Goal: Find specific page/section: Find specific page/section

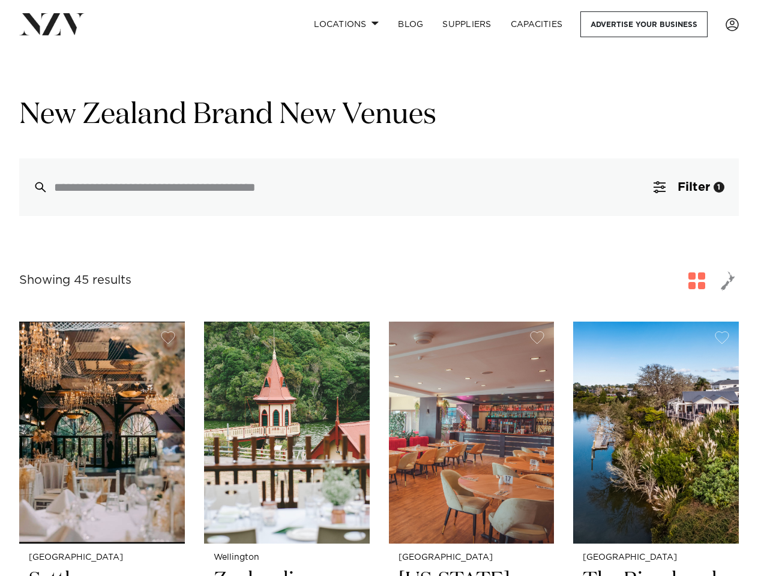
click at [379, 288] on div "Showing 45 results for [GEOGRAPHIC_DATA] Brand New Venues" at bounding box center [378, 281] width 719 height 22
click at [346, 24] on link "Locations" at bounding box center [346, 24] width 84 height 26
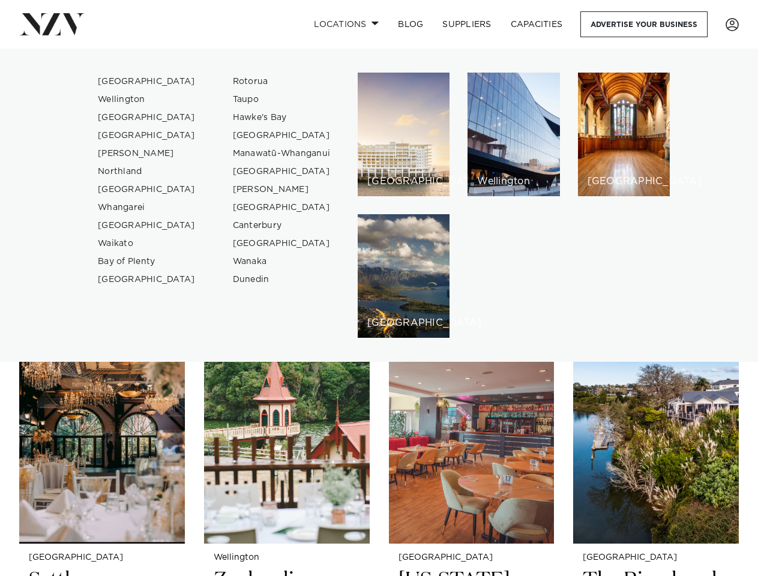
click at [379, 187] on h6 "[GEOGRAPHIC_DATA]" at bounding box center [403, 181] width 73 height 10
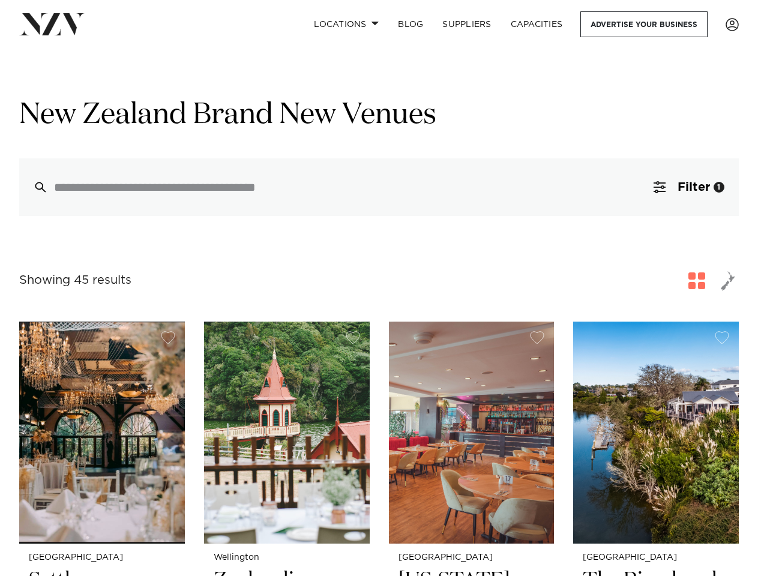
click at [688, 188] on span "Filter" at bounding box center [693, 187] width 32 height 12
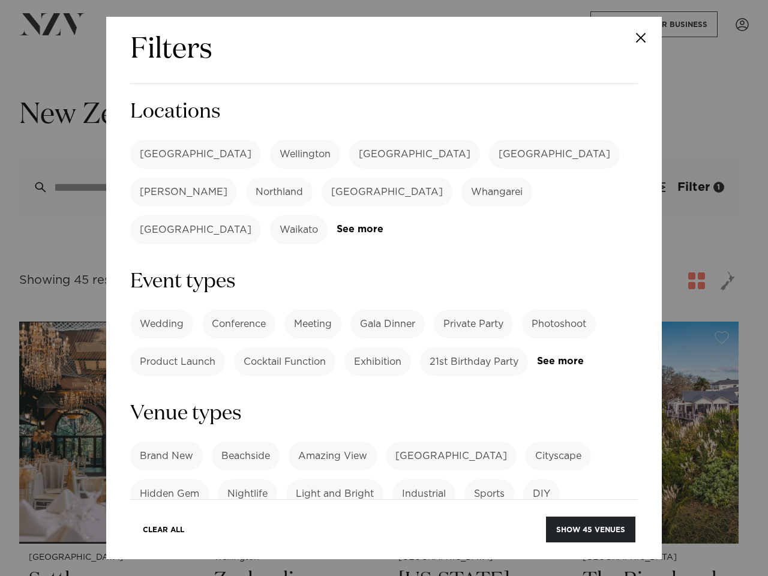
click at [728, 282] on div "Filters Search Type Venue Supplier See more Locations [GEOGRAPHIC_DATA] [GEOGRA…" at bounding box center [384, 288] width 768 height 576
click at [168, 339] on div "Wedding Conference Meeting Gala Dinner Private Party Photoshoot Product Launch …" at bounding box center [384, 343] width 508 height 67
click at [353, 339] on div "Wedding Conference Meeting Gala Dinner Private Party Photoshoot Product Launch …" at bounding box center [384, 343] width 508 height 67
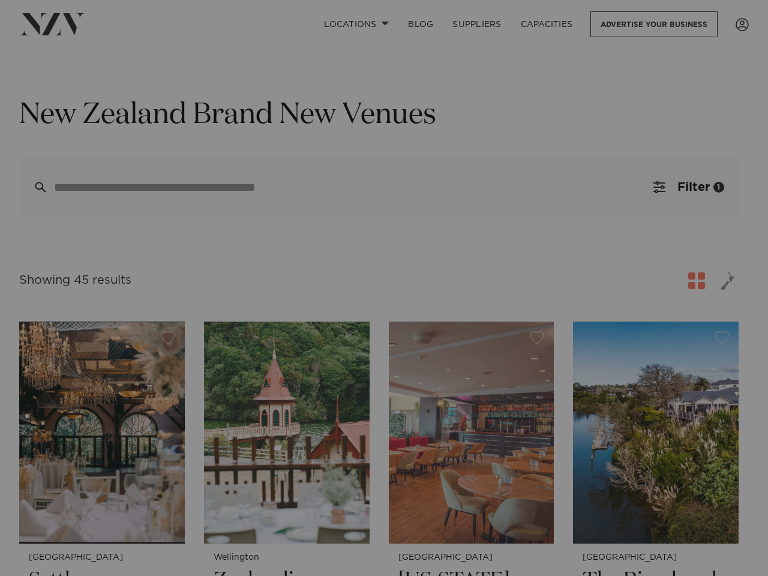
click at [537, 339] on div at bounding box center [384, 288] width 768 height 576
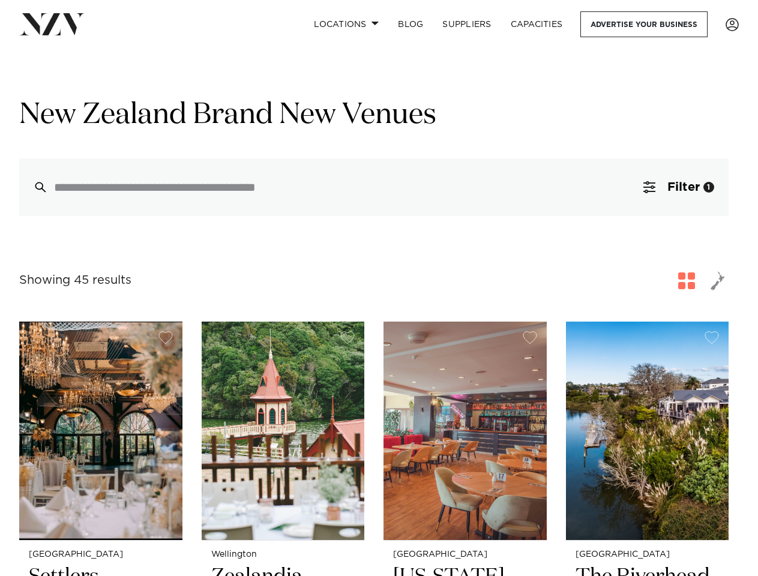
click at [719, 339] on button "button" at bounding box center [711, 337] width 14 height 13
